Goal: Information Seeking & Learning: Learn about a topic

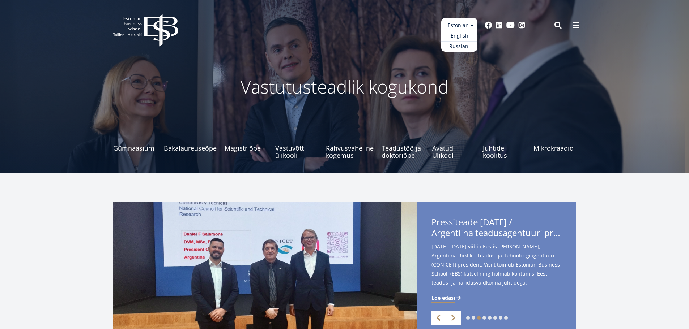
click at [457, 30] on ul "Estonian English Russian" at bounding box center [459, 35] width 36 height 34
click at [461, 39] on link "English" at bounding box center [459, 36] width 36 height 10
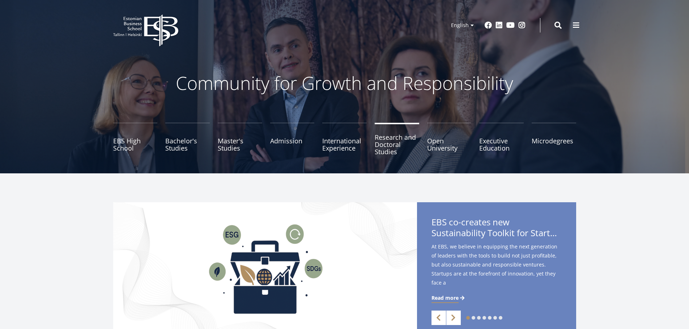
click at [378, 147] on link "Research and Doctoral Studies" at bounding box center [396, 141] width 44 height 36
